Goal: Task Accomplishment & Management: Manage account settings

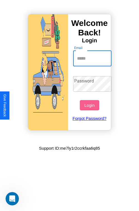
click at [93, 58] on input "Email" at bounding box center [92, 59] width 39 height 16
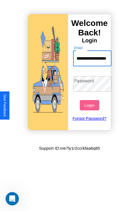
scroll to position [0, 31]
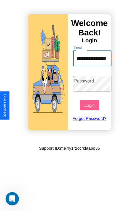
type input "**********"
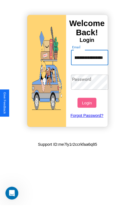
scroll to position [0, 0]
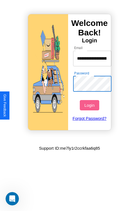
click at [90, 105] on button "Login" at bounding box center [89, 105] width 19 height 10
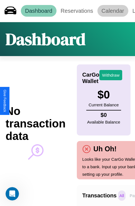
click at [113, 11] on link "Calendar" at bounding box center [112, 11] width 31 height 12
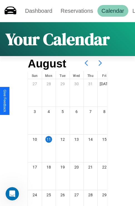
click at [100, 63] on icon at bounding box center [100, 63] width 14 height 14
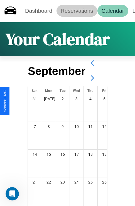
click at [77, 11] on link "Reservations" at bounding box center [76, 11] width 41 height 12
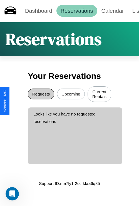
click at [41, 95] on button "Requests" at bounding box center [41, 94] width 26 height 11
click at [99, 95] on button "Current Rentals" at bounding box center [100, 95] width 24 height 16
